Goal: Information Seeking & Learning: Learn about a topic

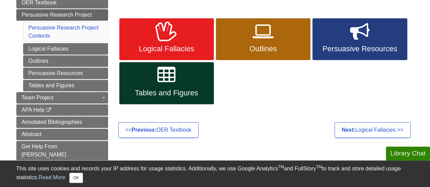
scroll to position [102, 0]
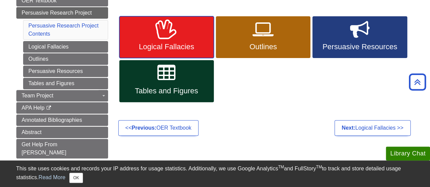
click at [191, 40] on link "Logical Fallacies" at bounding box center [166, 37] width 94 height 42
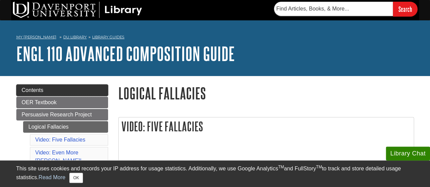
click at [72, 90] on link "Contents" at bounding box center [62, 91] width 92 height 12
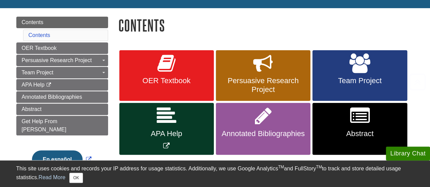
scroll to position [102, 0]
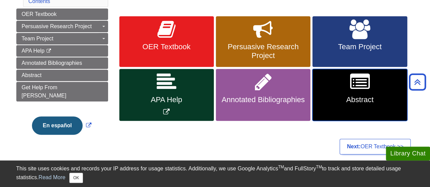
click at [359, 90] on icon at bounding box center [360, 82] width 20 height 20
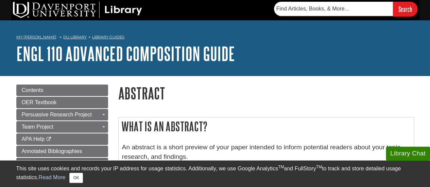
click at [142, 94] on h1 "Abstract" at bounding box center [266, 93] width 296 height 17
click at [179, 127] on h2 "What is an Abstract?" at bounding box center [266, 127] width 295 height 18
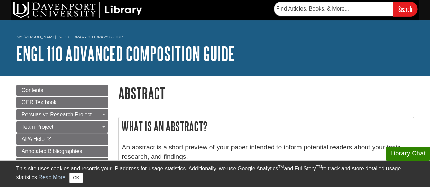
click at [179, 127] on h2 "What is an Abstract?" at bounding box center [266, 127] width 295 height 18
click at [178, 145] on p "An abstract is a short preview of your paper intended to inform potential reade…" at bounding box center [266, 153] width 288 height 20
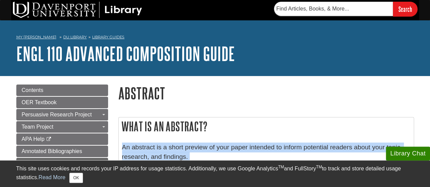
click at [178, 145] on p "An abstract is a short preview of your paper intended to inform potential reade…" at bounding box center [266, 153] width 288 height 20
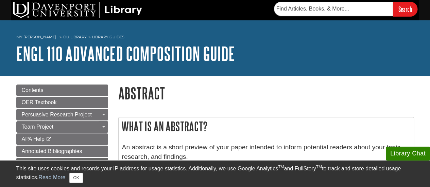
click at [171, 119] on h2 "What is an Abstract?" at bounding box center [266, 127] width 295 height 18
click at [169, 134] on h2 "What is an Abstract?" at bounding box center [266, 127] width 295 height 18
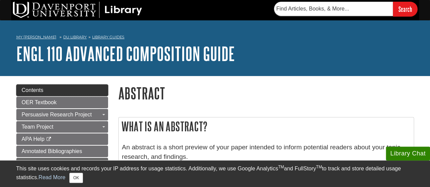
click at [38, 90] on span "Contents" at bounding box center [33, 90] width 22 height 6
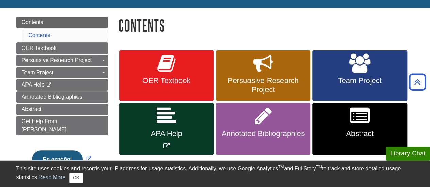
scroll to position [68, 0]
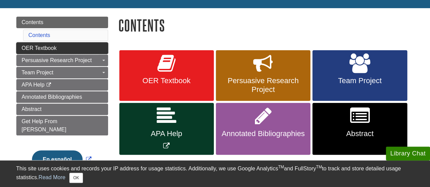
click at [58, 47] on link "OER Textbook" at bounding box center [62, 48] width 92 height 12
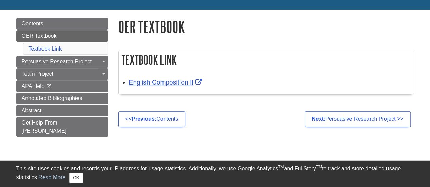
scroll to position [68, 0]
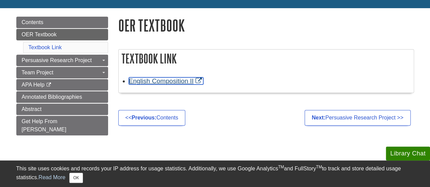
click at [162, 82] on link "English Composition II" at bounding box center [166, 80] width 75 height 7
